Goal: Navigation & Orientation: Find specific page/section

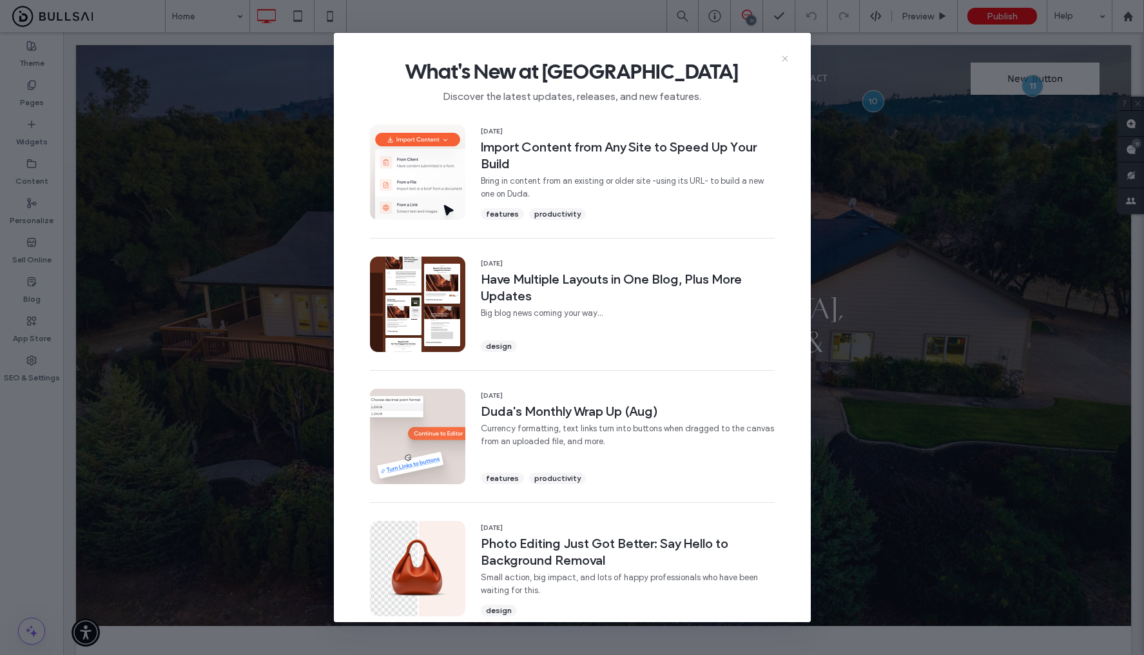
click at [784, 59] on use at bounding box center [785, 58] width 6 height 6
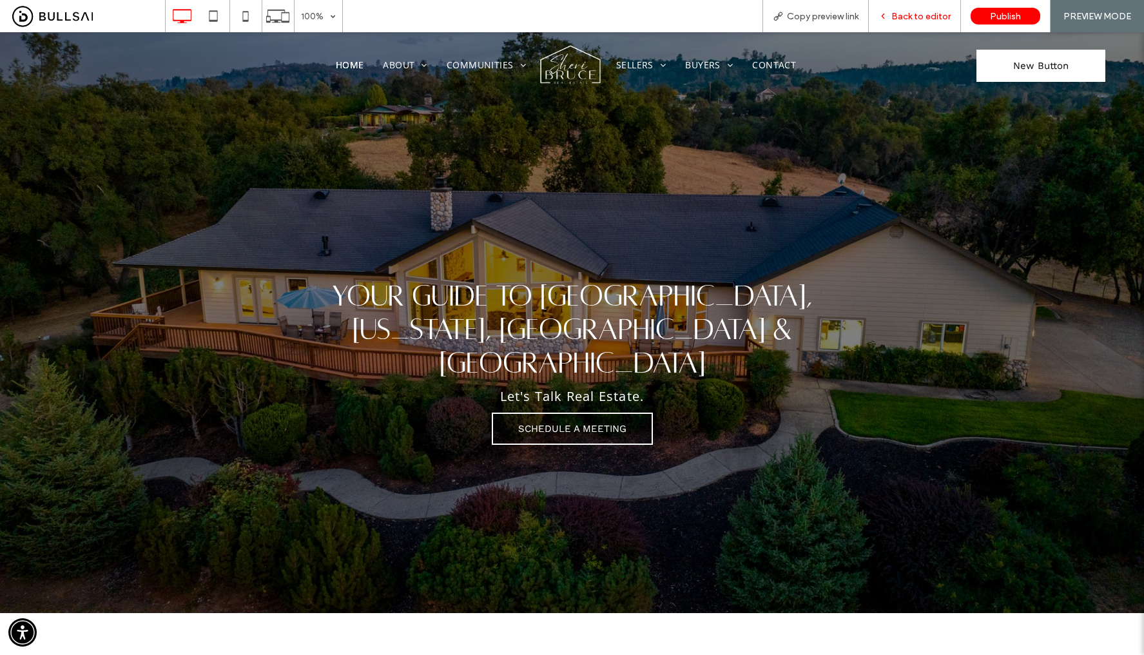
click at [912, 13] on span "Back to editor" at bounding box center [921, 16] width 59 height 11
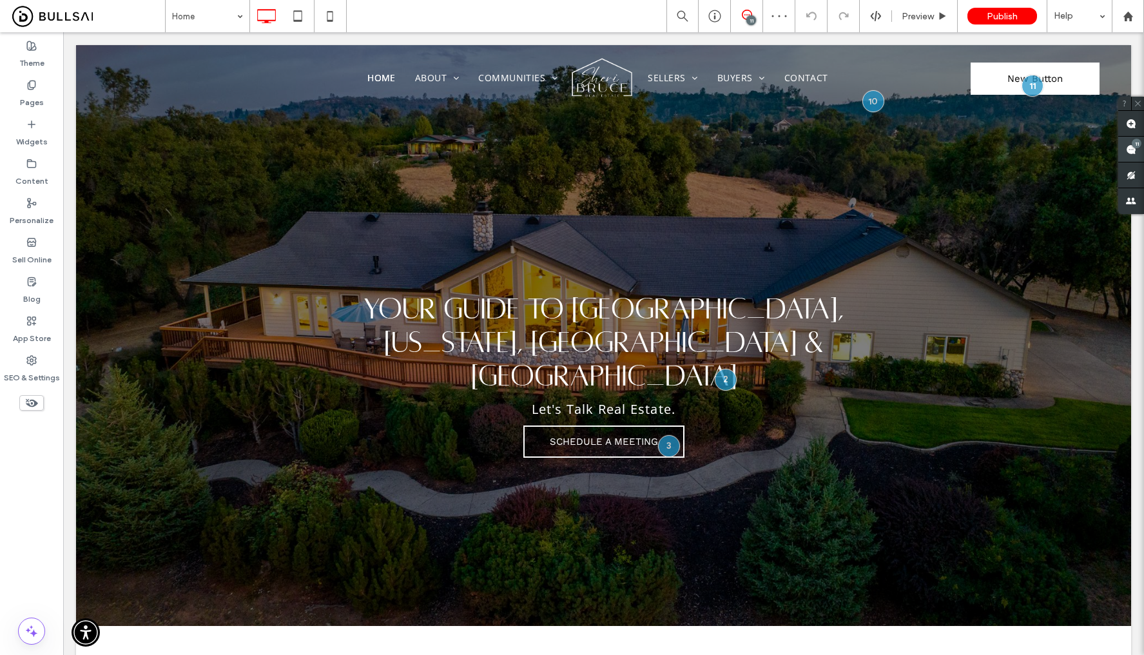
click at [1140, 147] on span at bounding box center [1131, 149] width 26 height 25
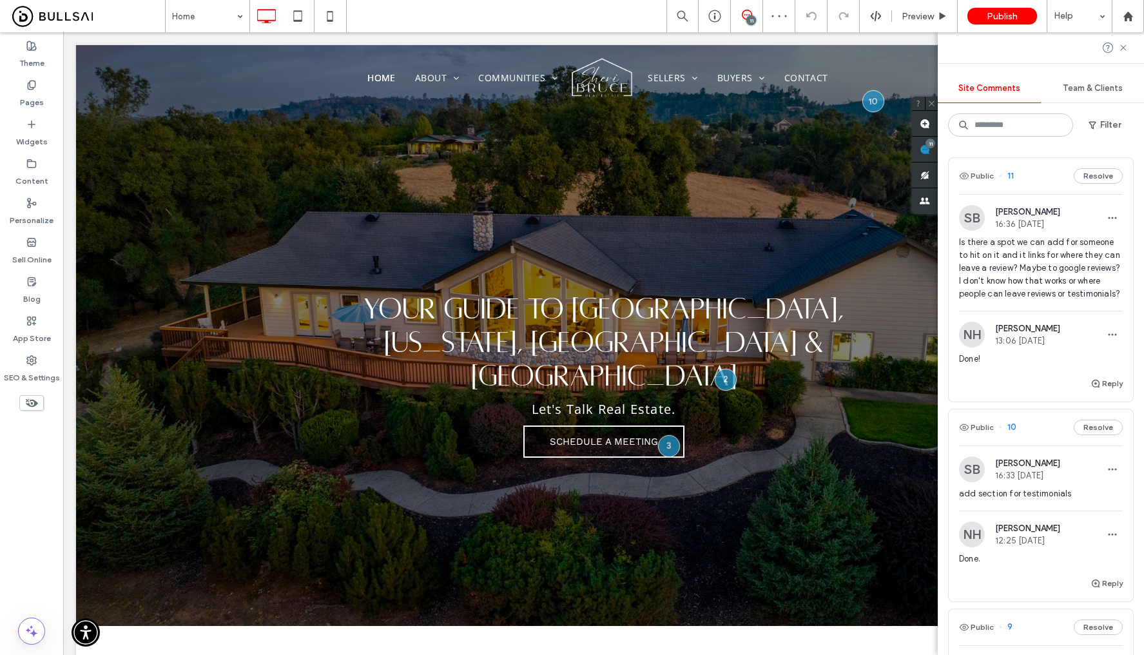
click at [1044, 254] on span "Is there a spot we can add for someone to hit on it and it links for where they…" at bounding box center [1041, 268] width 164 height 64
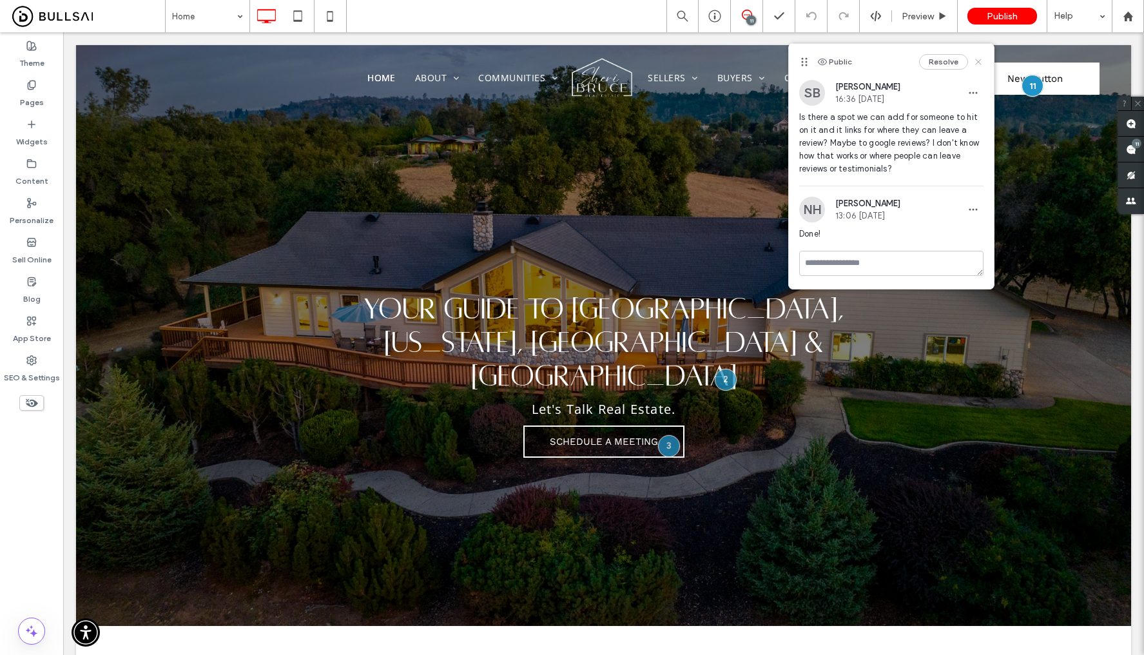
click at [977, 61] on icon at bounding box center [978, 62] width 10 height 10
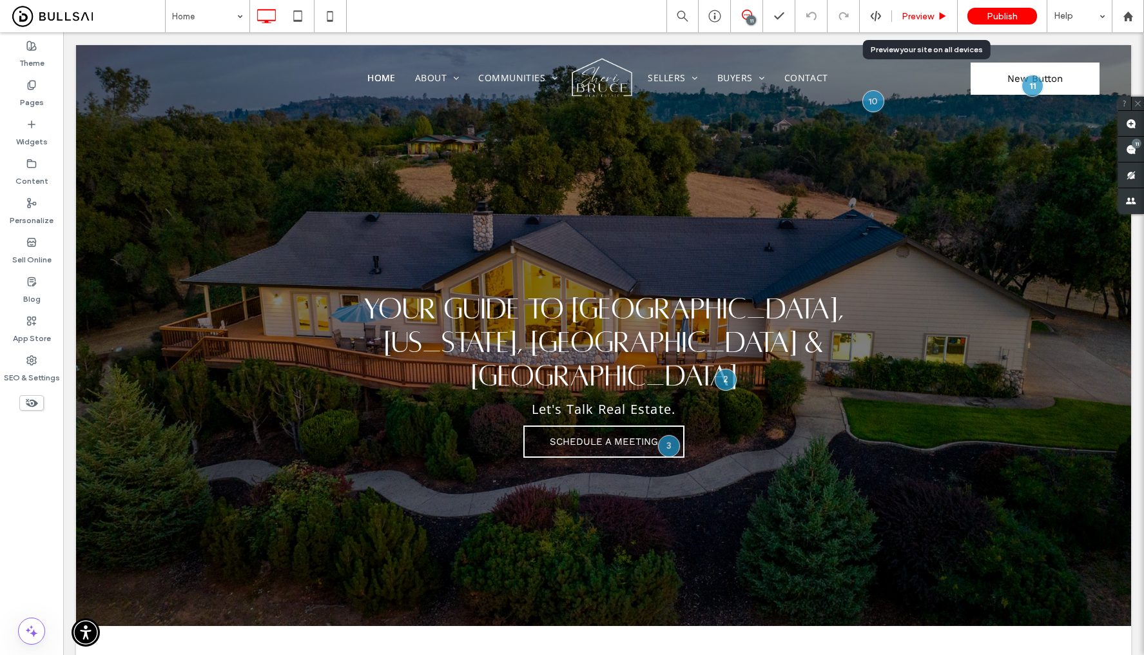
click at [922, 14] on span "Preview" at bounding box center [918, 16] width 32 height 11
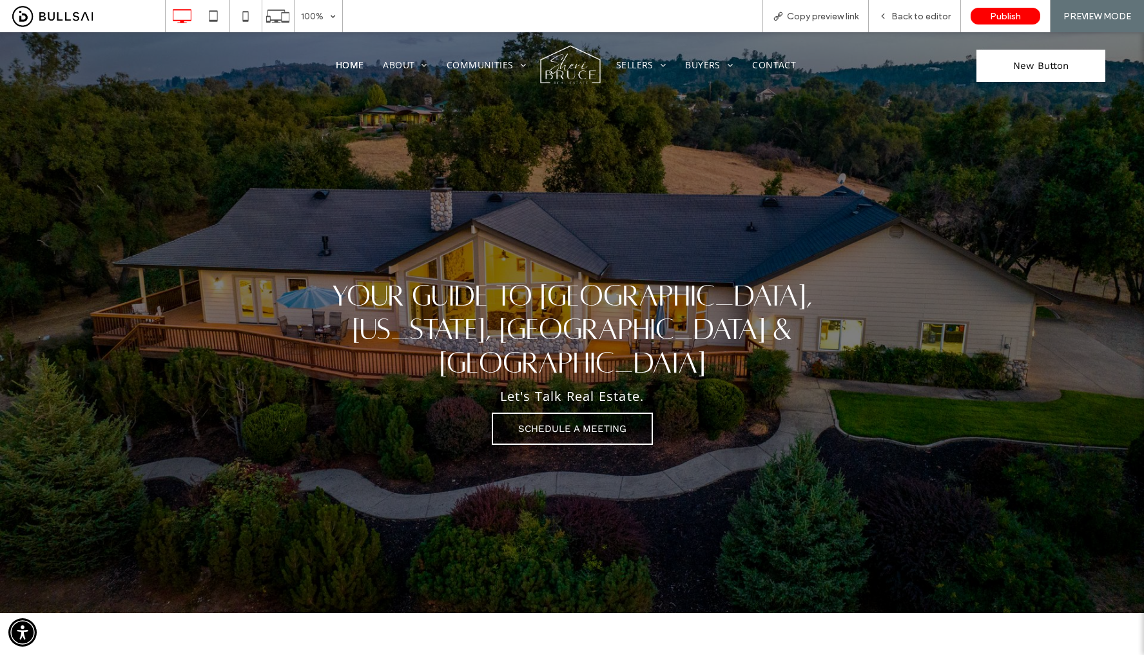
click at [997, 64] on link "New Button" at bounding box center [1041, 66] width 129 height 32
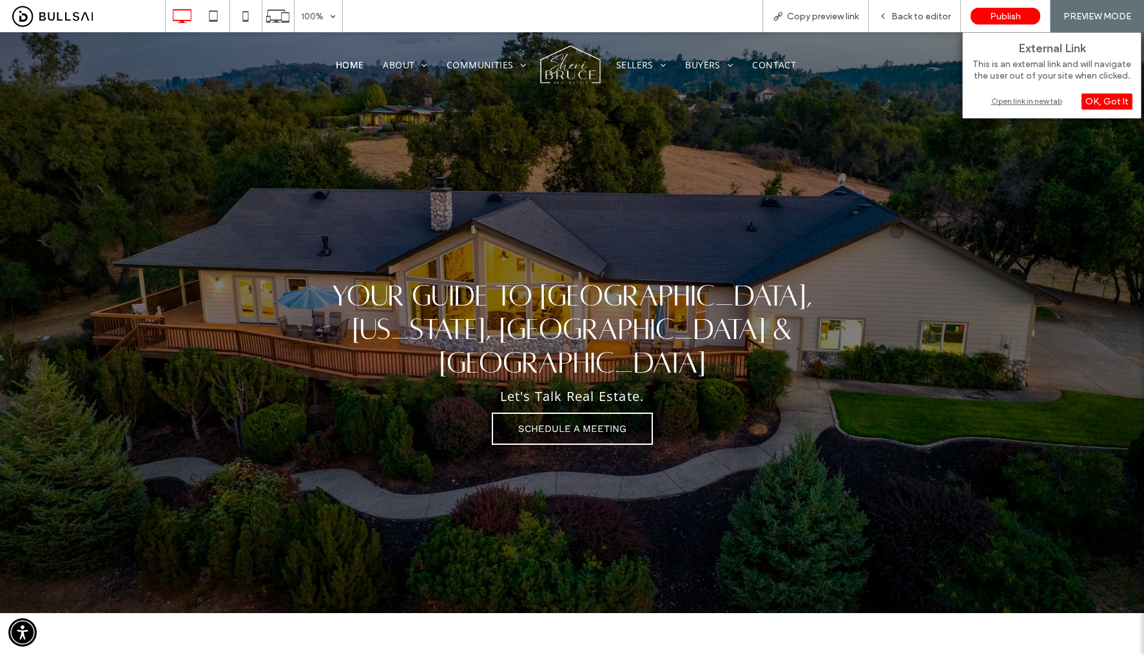
click at [1009, 102] on div "Open link in new tab" at bounding box center [1051, 101] width 161 height 14
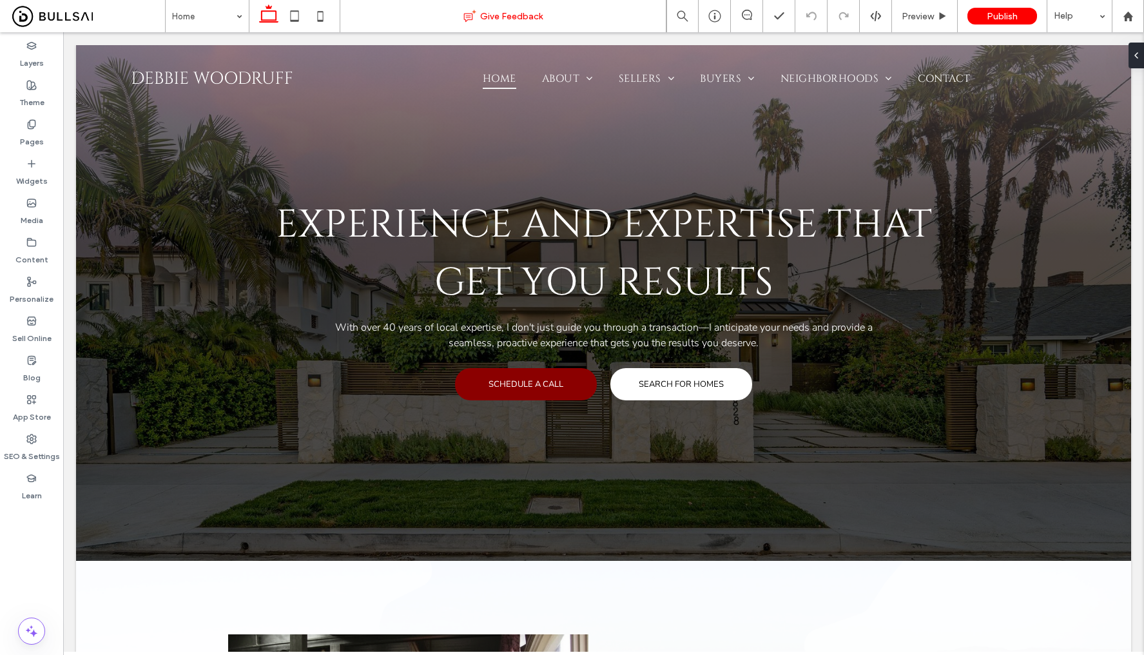
click at [367, 13] on div "Give Feedback" at bounding box center [503, 16] width 326 height 13
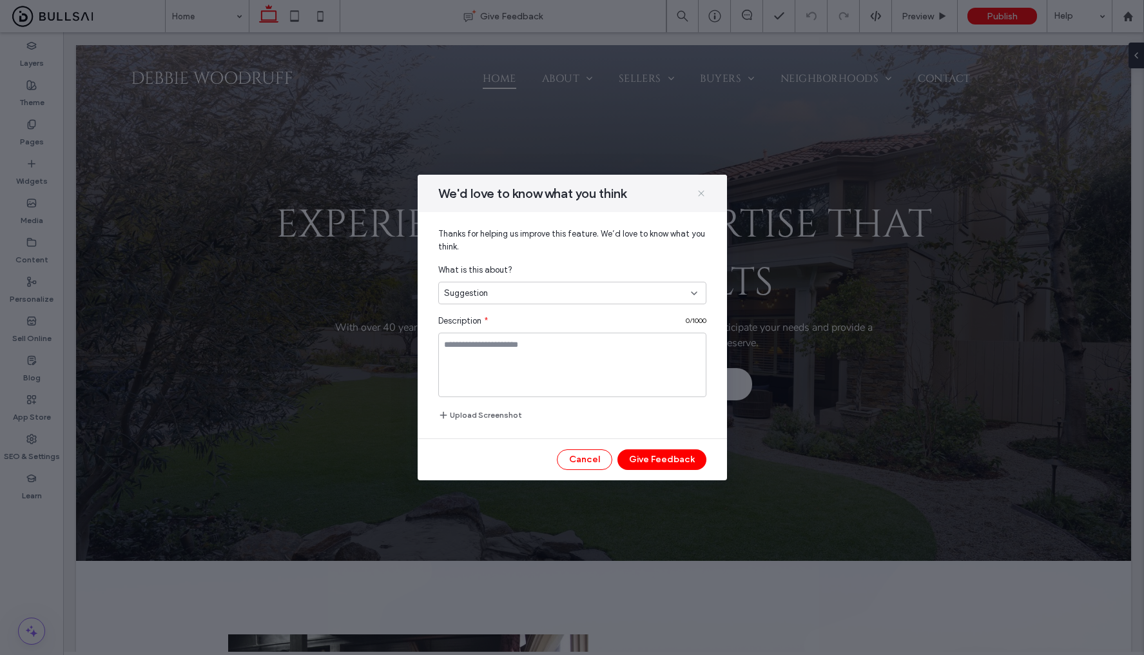
click at [705, 198] on icon at bounding box center [701, 193] width 10 height 10
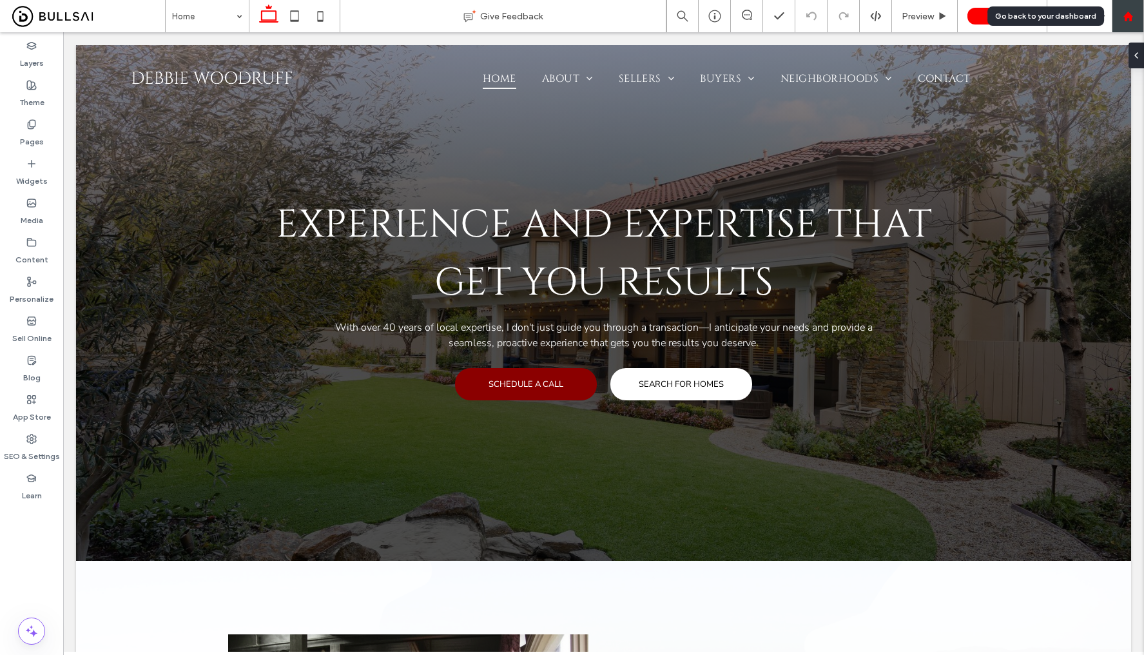
click at [1127, 19] on icon at bounding box center [1128, 16] width 11 height 11
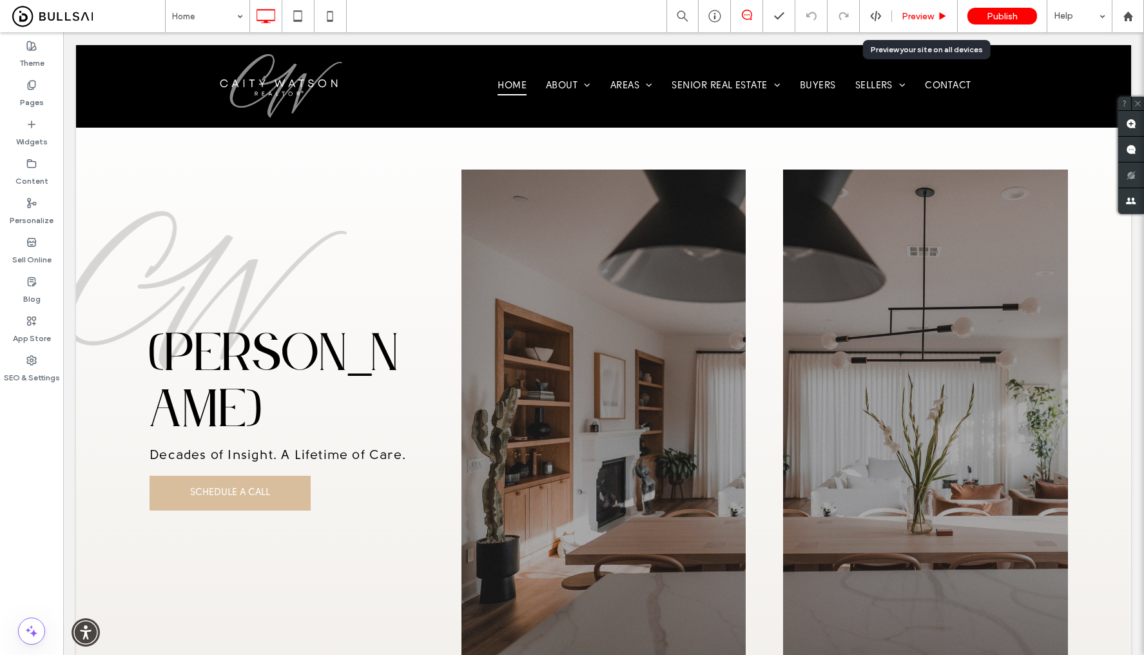
click at [921, 17] on span "Preview" at bounding box center [918, 16] width 32 height 11
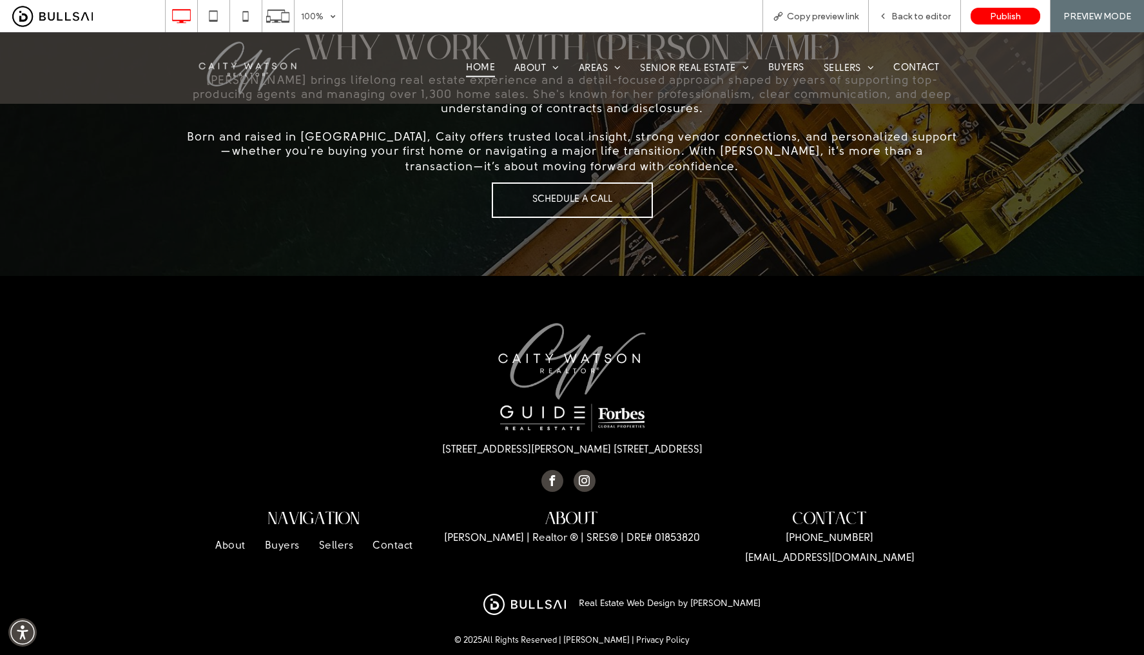
scroll to position [3011, 0]
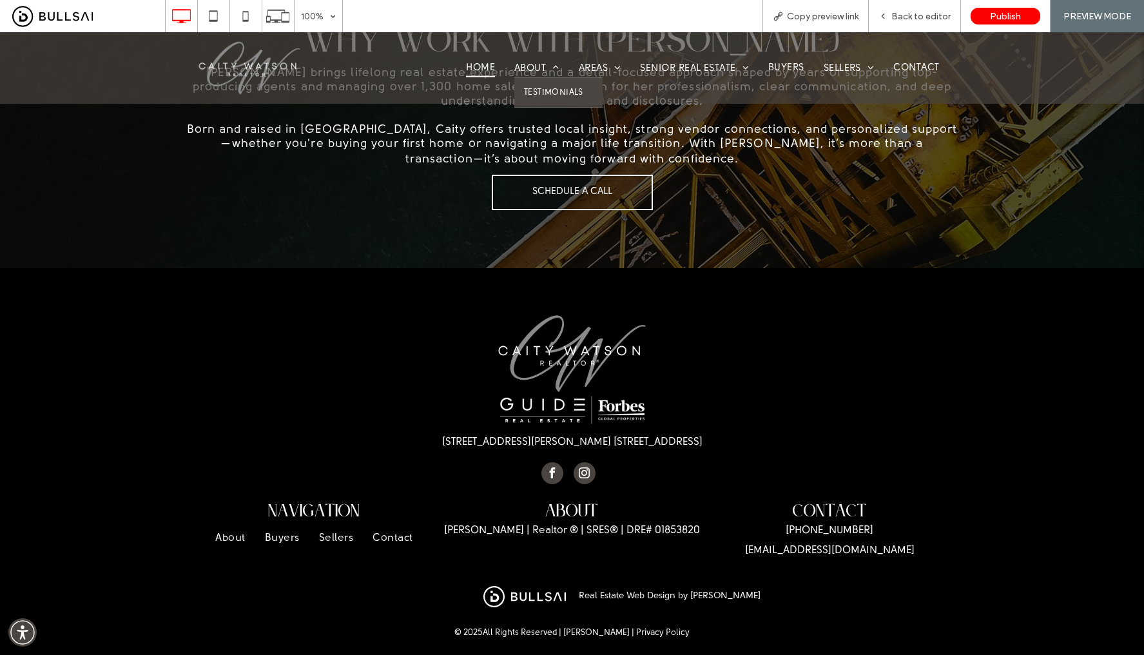
click at [534, 85] on link "Testimonials" at bounding box center [558, 92] width 88 height 30
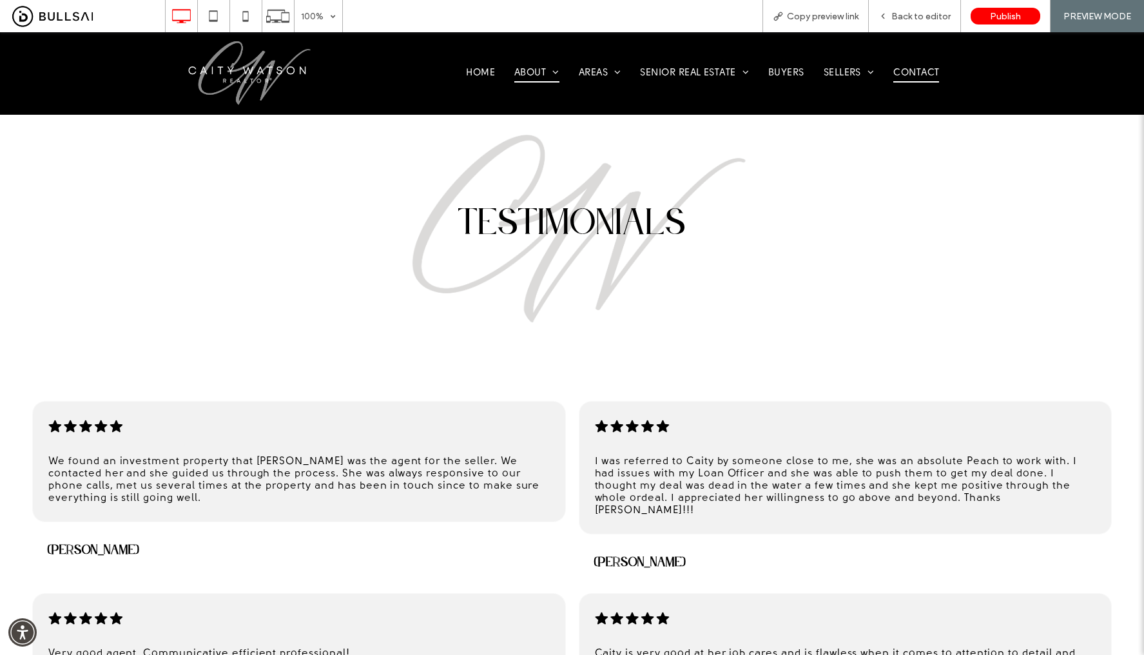
click at [902, 72] on span "Contact" at bounding box center [916, 73] width 46 height 18
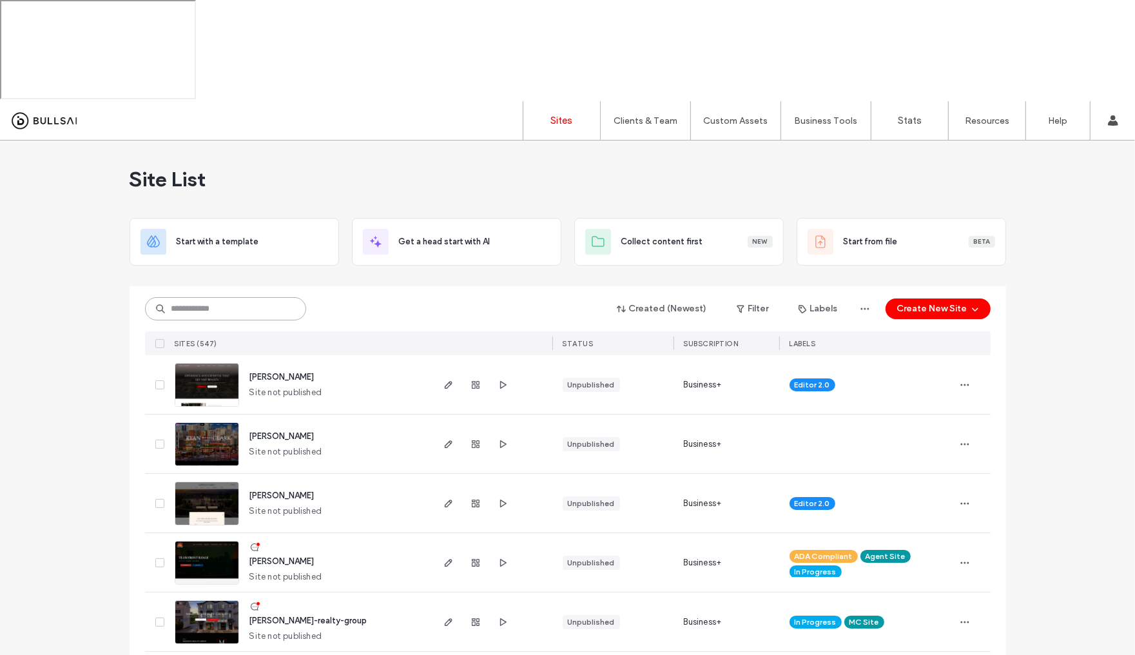
click at [219, 297] on input at bounding box center [225, 308] width 161 height 23
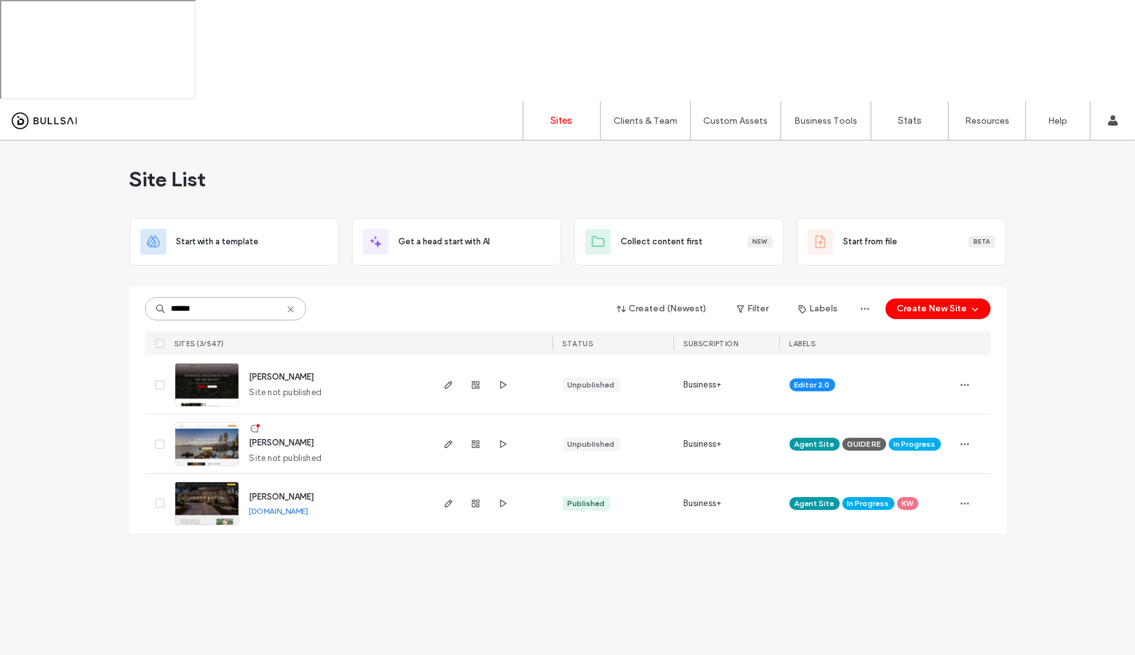
drag, startPoint x: 204, startPoint y: 207, endPoint x: 162, endPoint y: 197, distance: 43.8
click at [162, 297] on input "******" at bounding box center [225, 308] width 161 height 23
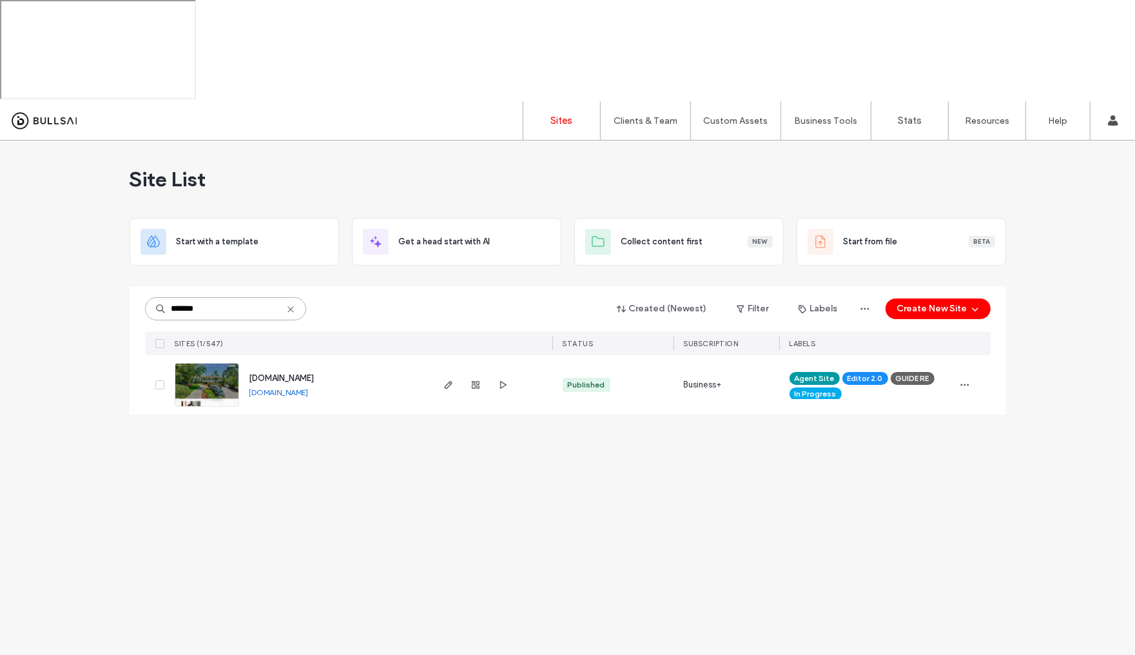
type input "*******"
click at [206, 364] on img at bounding box center [206, 408] width 63 height 88
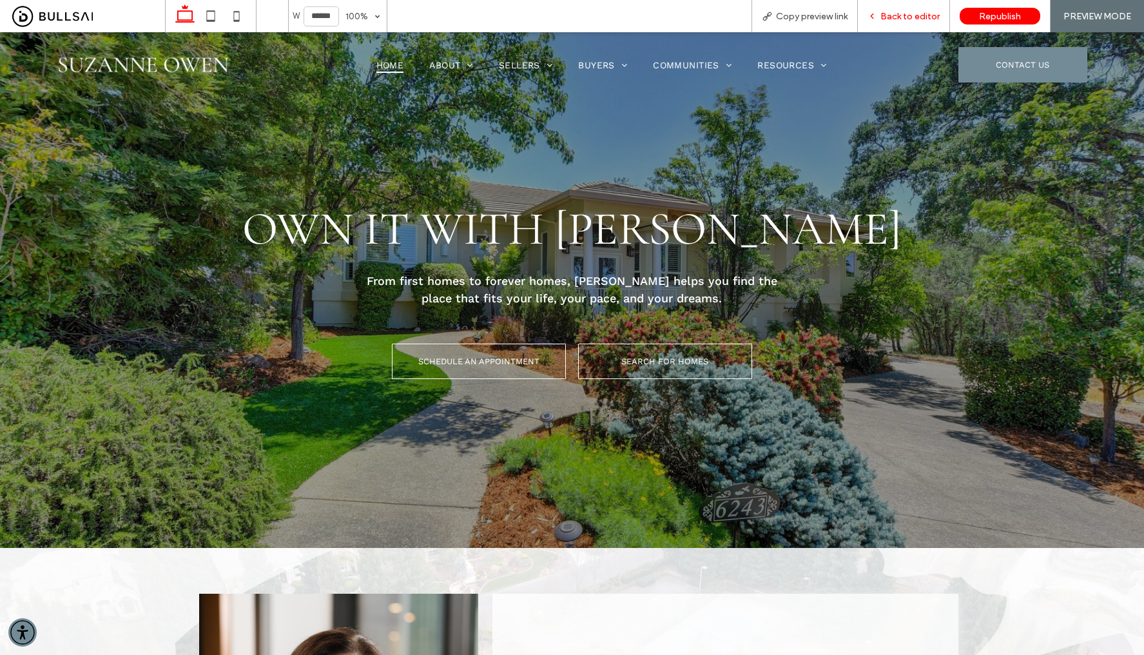
click at [905, 14] on span "Back to editor" at bounding box center [910, 16] width 59 height 11
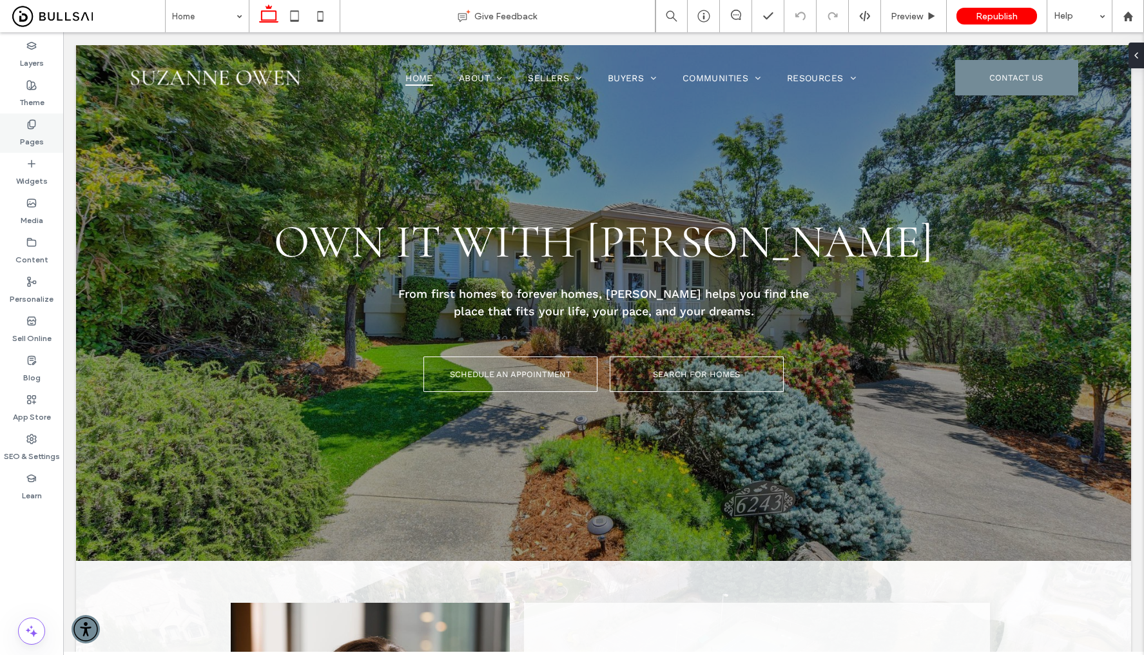
click at [41, 136] on label "Pages" at bounding box center [32, 139] width 24 height 18
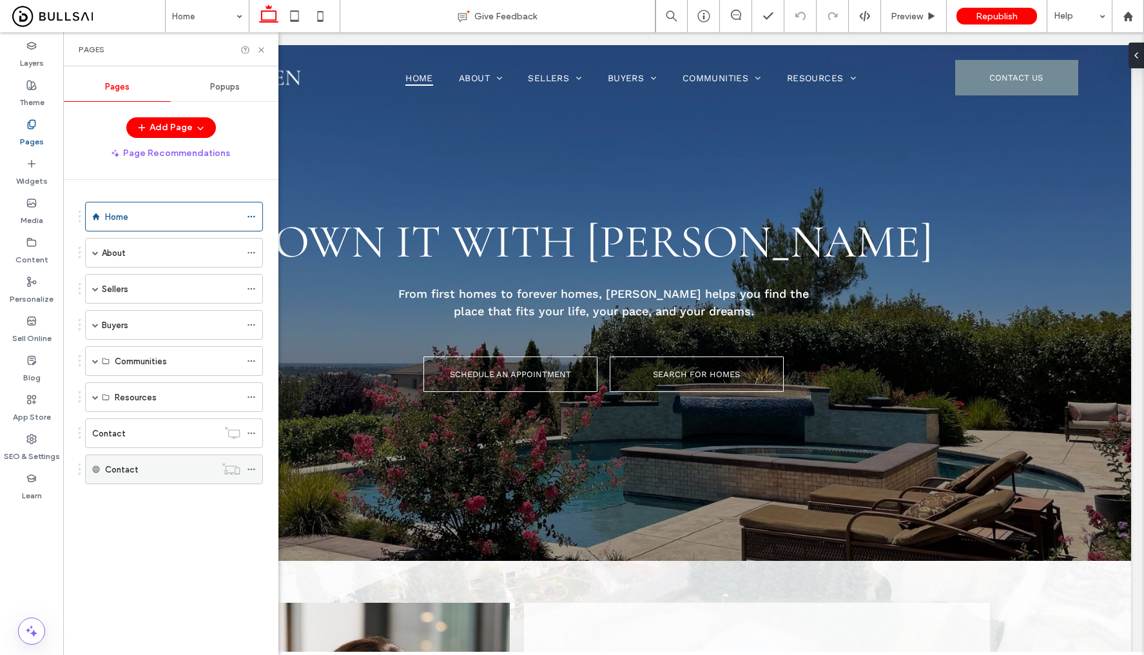
click at [128, 467] on label "Contact" at bounding box center [122, 469] width 34 height 23
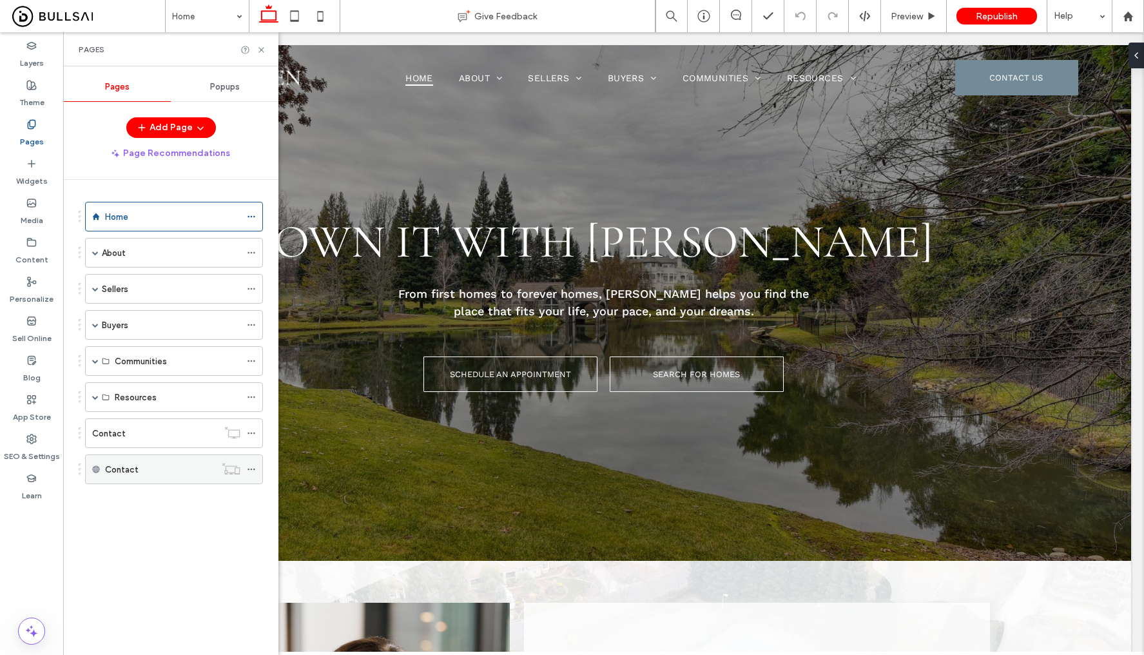
click at [128, 468] on label "Contact" at bounding box center [122, 469] width 34 height 23
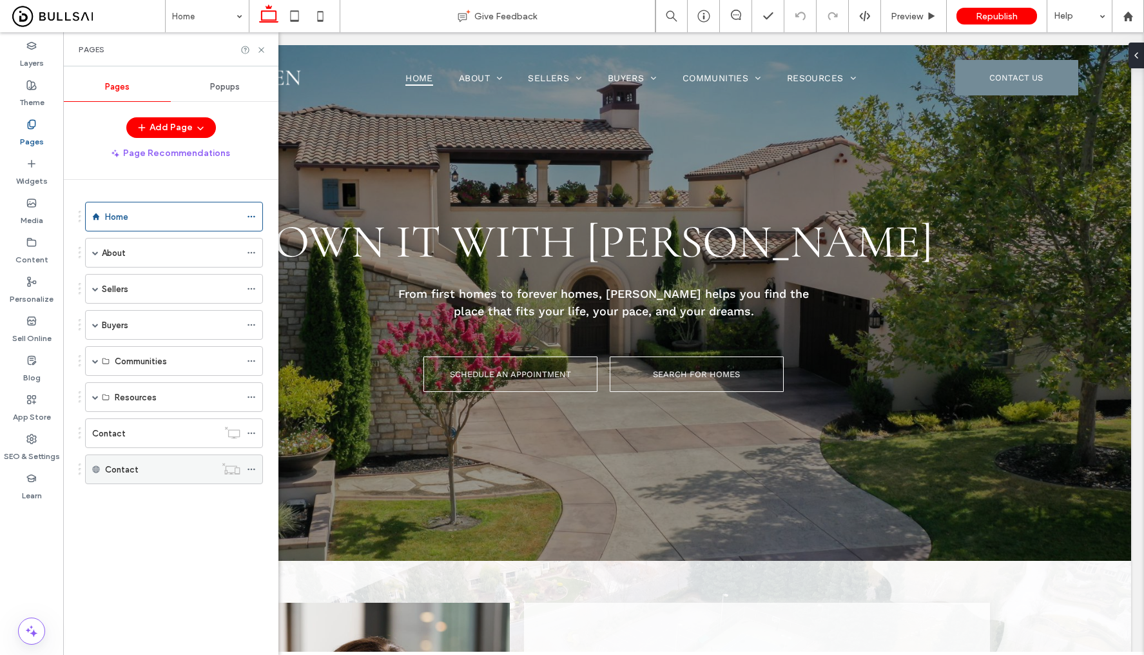
click at [163, 468] on div "Contact" at bounding box center [160, 470] width 110 height 14
click at [139, 429] on div "Contact" at bounding box center [155, 434] width 126 height 14
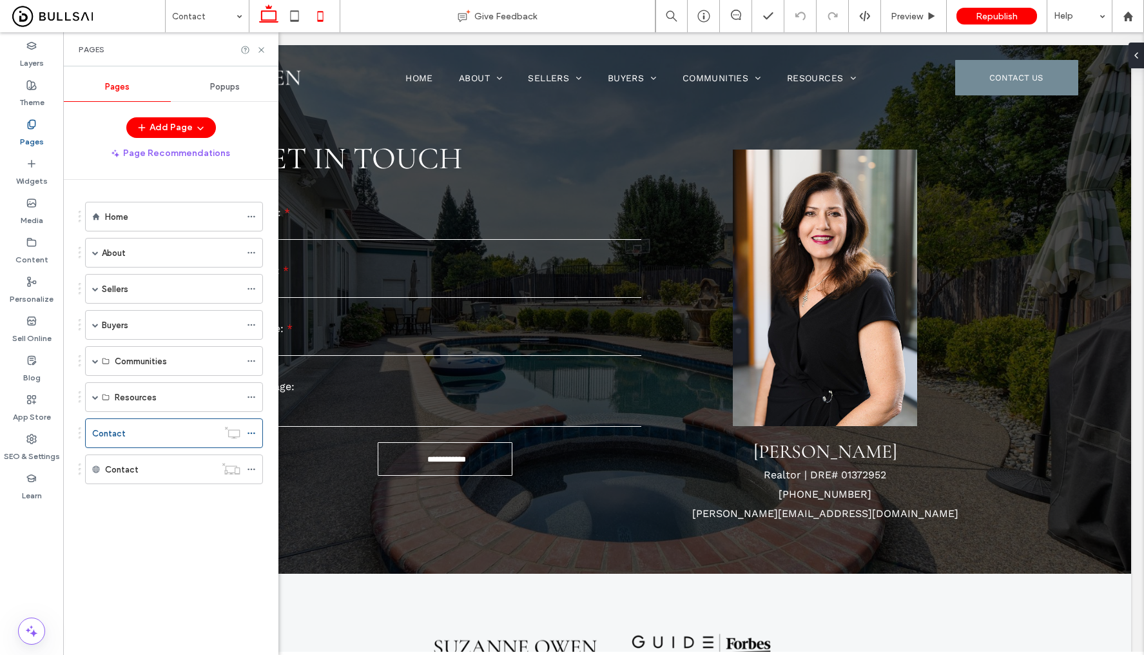
click at [319, 21] on use at bounding box center [320, 16] width 6 height 10
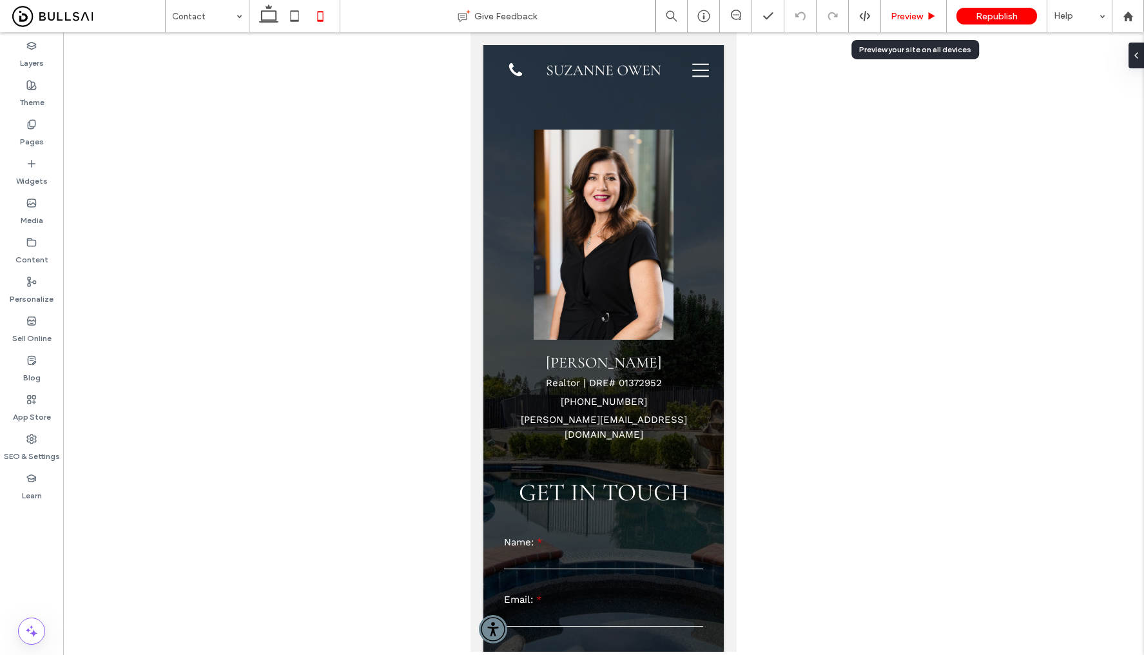
click at [918, 12] on span "Preview" at bounding box center [907, 16] width 32 height 11
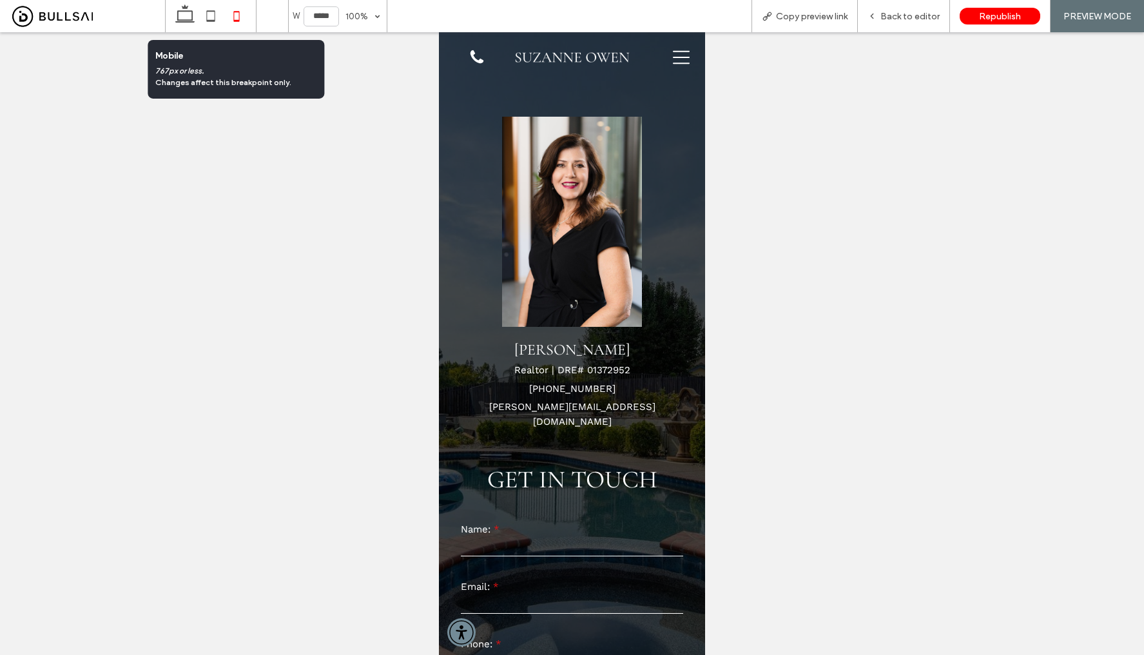
click at [235, 21] on use at bounding box center [236, 16] width 6 height 10
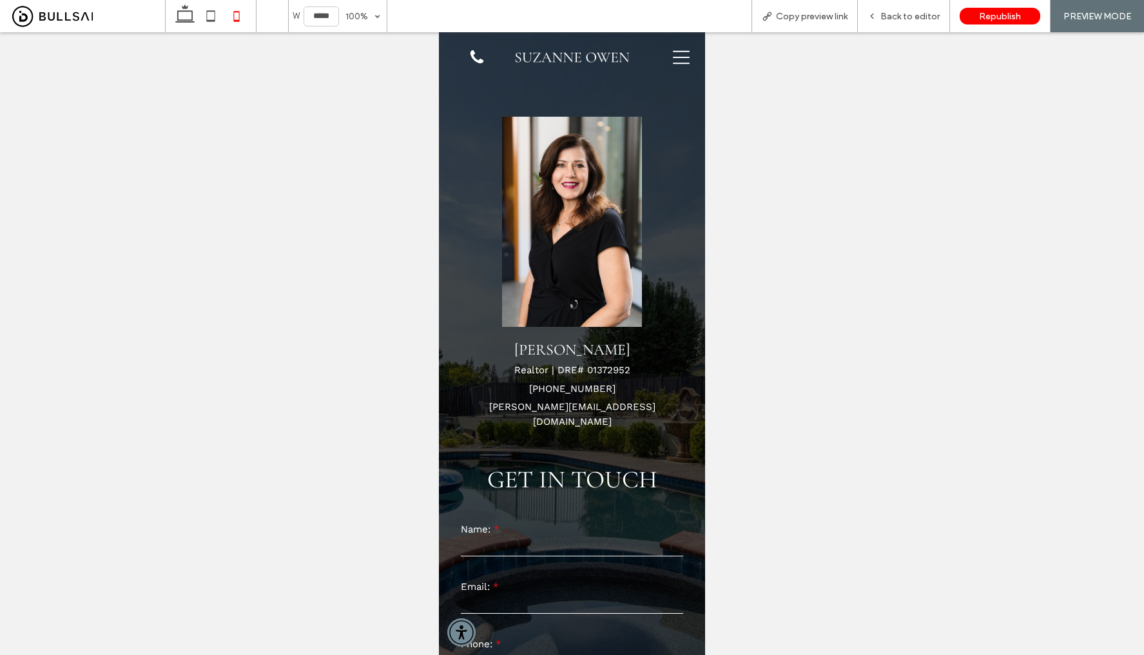
click at [673, 64] on icon at bounding box center [681, 57] width 17 height 13
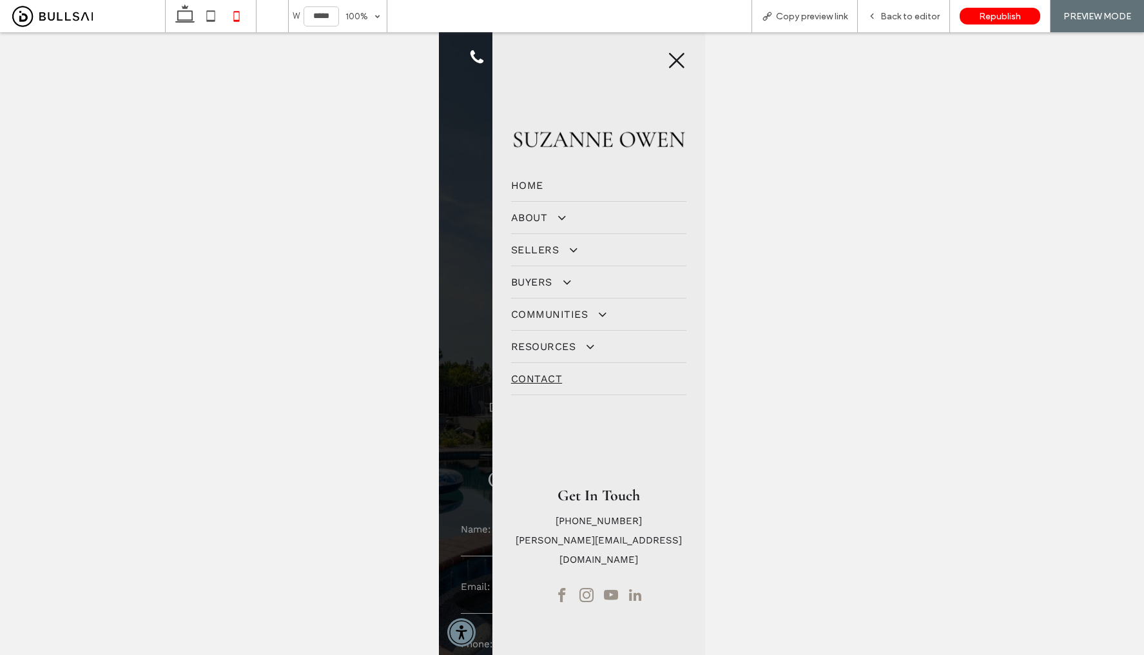
click at [546, 380] on span "Contact" at bounding box center [536, 379] width 51 height 12
